Goal: Information Seeking & Learning: Learn about a topic

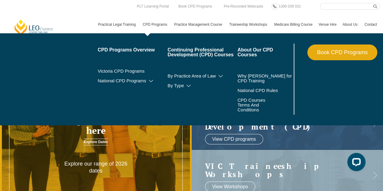
click at [152, 24] on link "CPD Programs" at bounding box center [155, 25] width 31 height 18
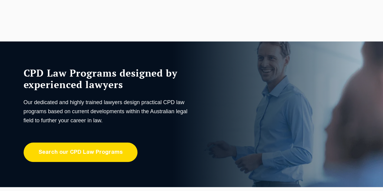
click at [102, 154] on link "Search our CPD Law Programs" at bounding box center [81, 152] width 114 height 19
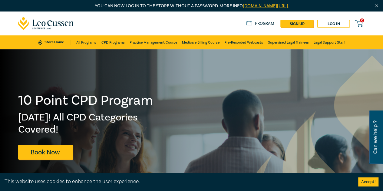
click at [88, 43] on link "All Programs" at bounding box center [86, 42] width 20 height 14
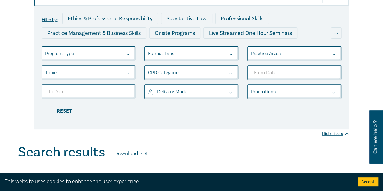
scroll to position [91, 0]
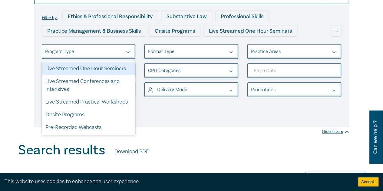
click at [101, 48] on div at bounding box center [84, 52] width 78 height 8
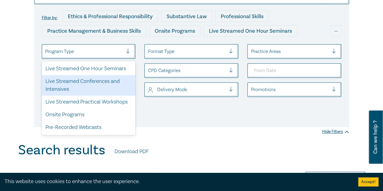
click at [94, 81] on div "Live Streamed Conferences and Intensives" at bounding box center [89, 85] width 94 height 21
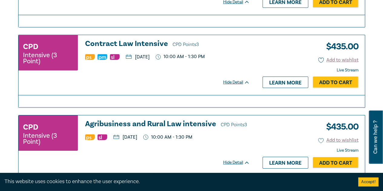
scroll to position [999, 0]
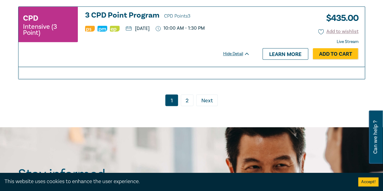
click at [191, 94] on link "2" at bounding box center [187, 100] width 13 height 12
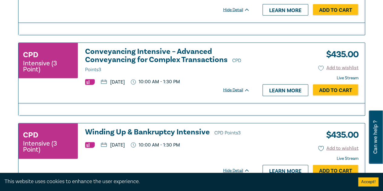
scroll to position [578, 0]
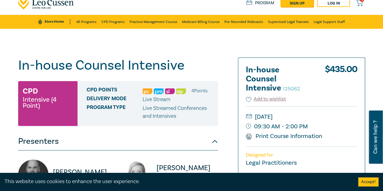
scroll to position [30, 0]
